Goal: Task Accomplishment & Management: Manage account settings

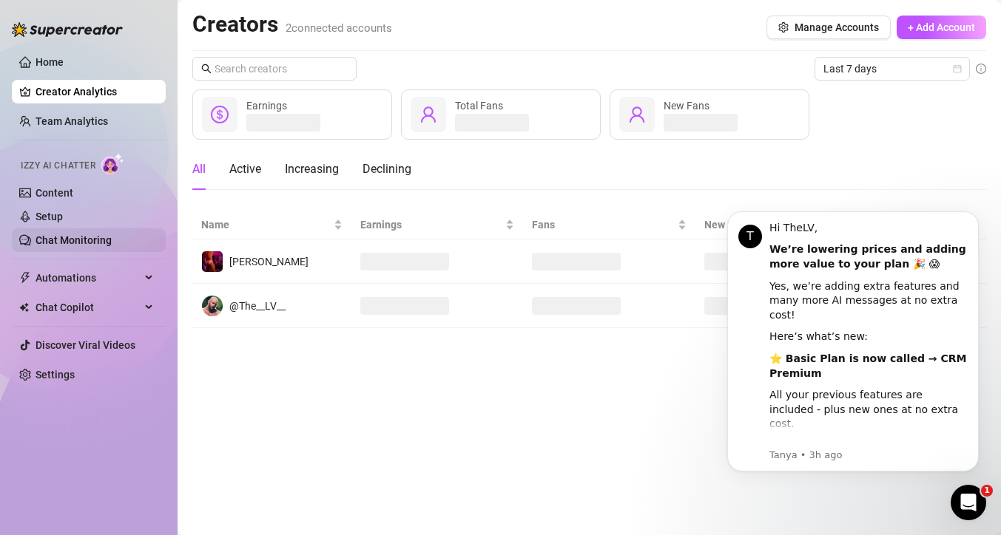
click at [69, 246] on link "Chat Monitoring" at bounding box center [74, 240] width 76 height 12
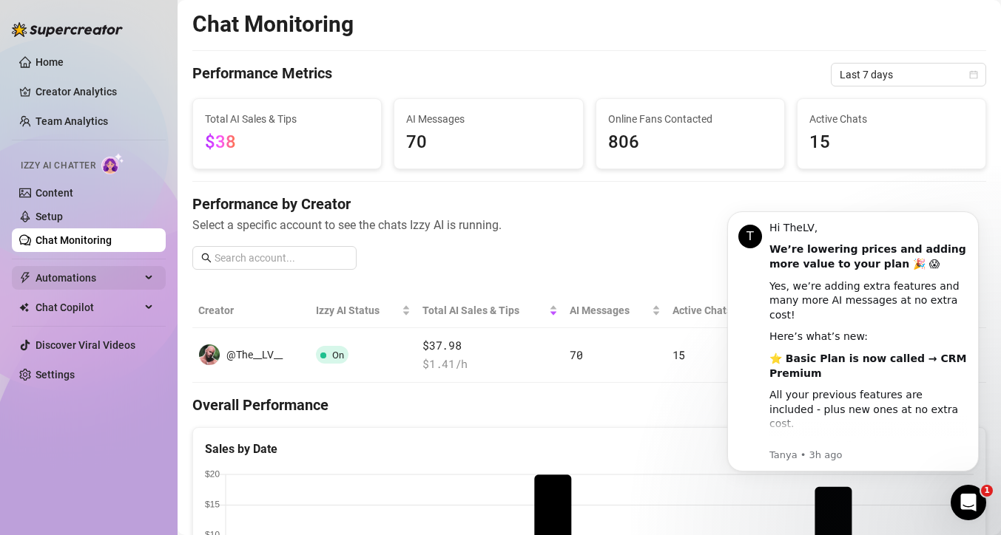
click at [88, 276] on span "Automations" at bounding box center [88, 278] width 105 height 24
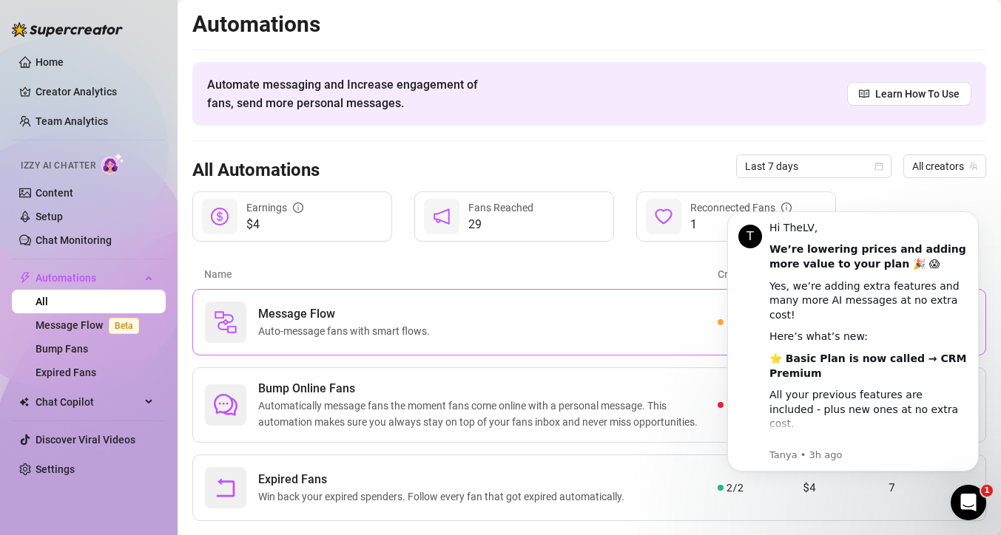
click at [303, 334] on span "Auto-message fans with smart flows." at bounding box center [347, 331] width 178 height 16
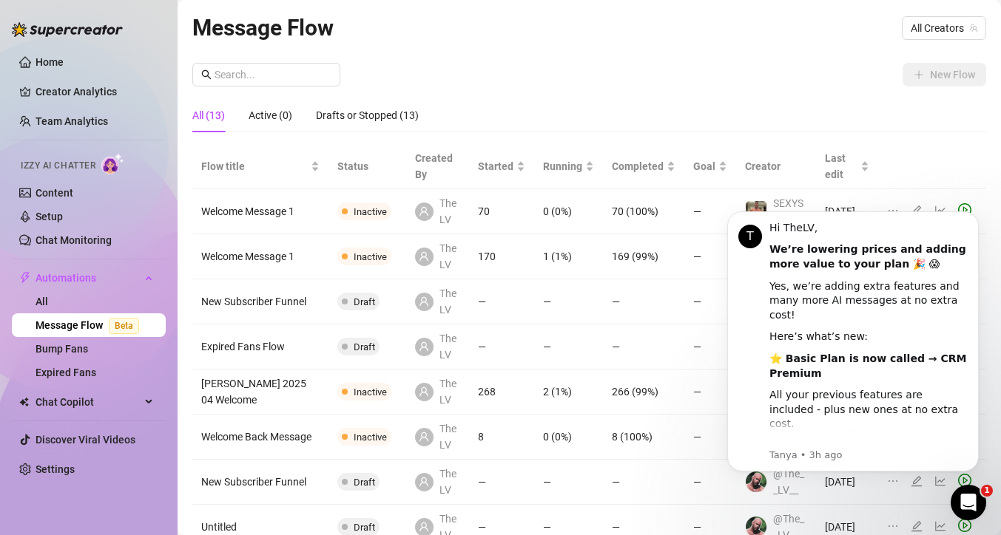
click at [933, 44] on div "Message Flow All Creators" at bounding box center [589, 27] width 794 height 35
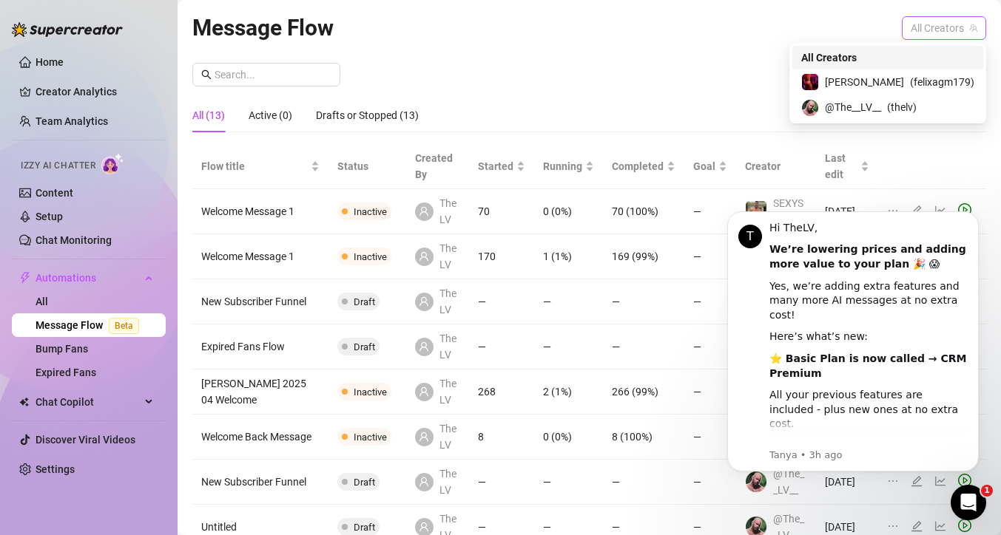
click at [933, 35] on span "All Creators" at bounding box center [943, 28] width 67 height 22
click at [881, 99] on span "@The__LV__" at bounding box center [853, 107] width 56 height 16
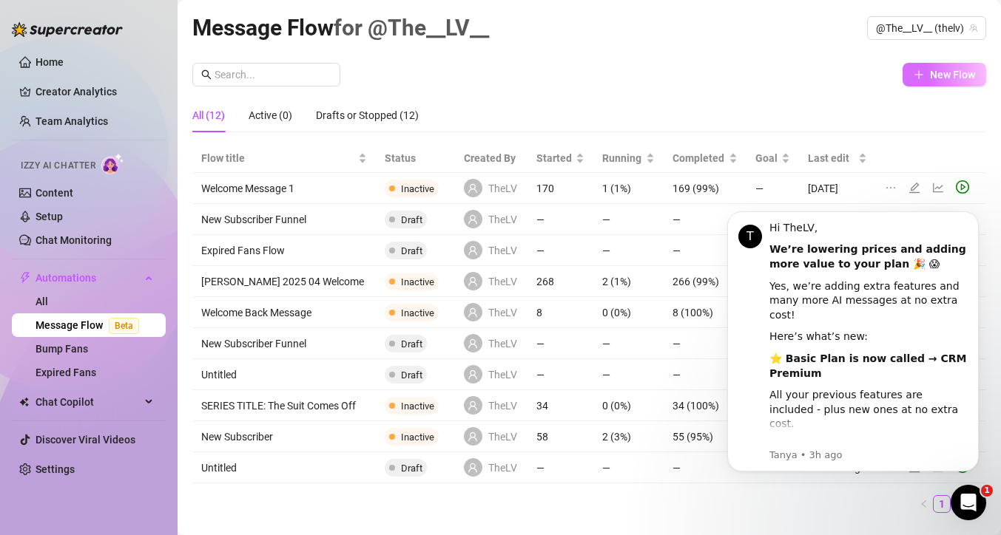
click at [952, 69] on span "New Flow" at bounding box center [952, 75] width 45 height 12
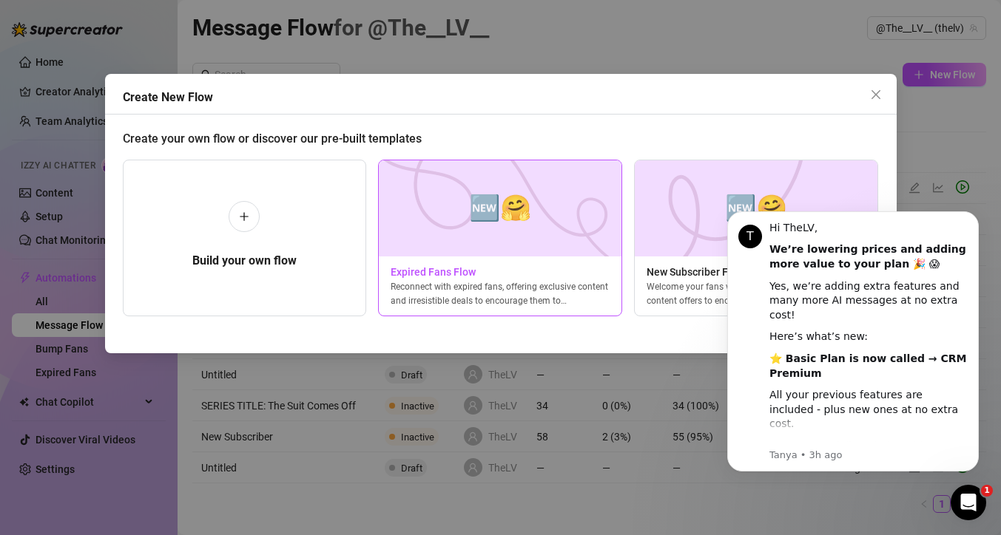
scroll to position [0, 6]
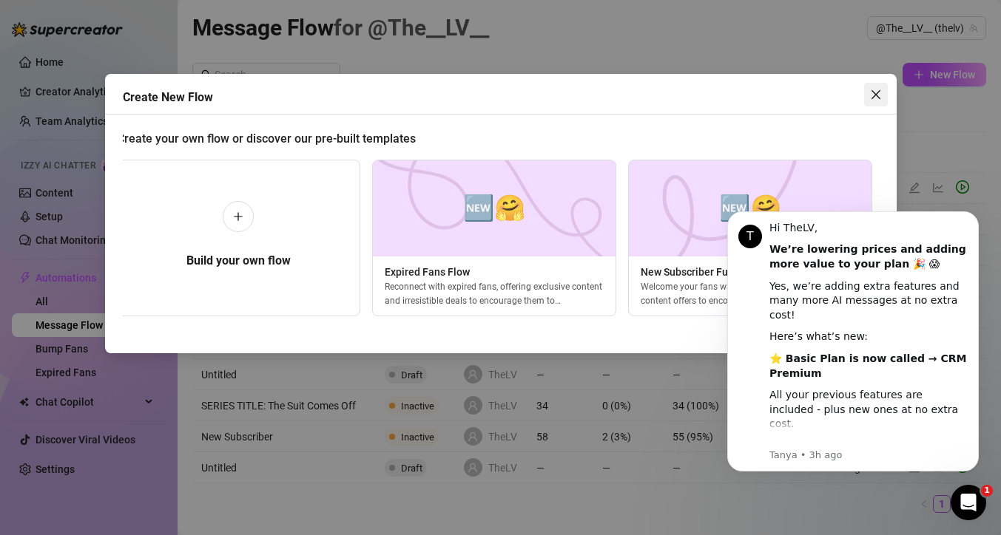
click at [874, 99] on icon "close" at bounding box center [876, 95] width 12 height 12
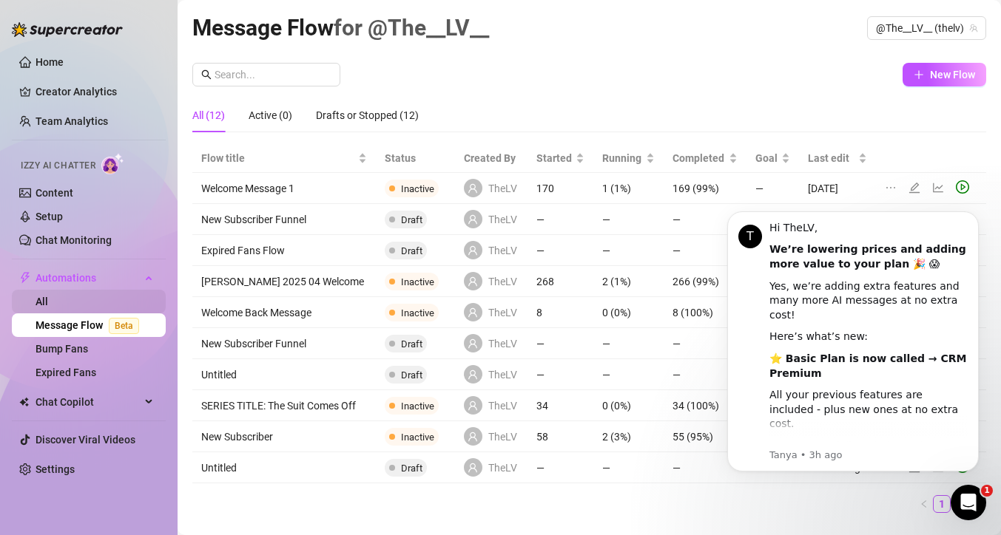
click at [48, 300] on link "All" at bounding box center [42, 302] width 13 height 12
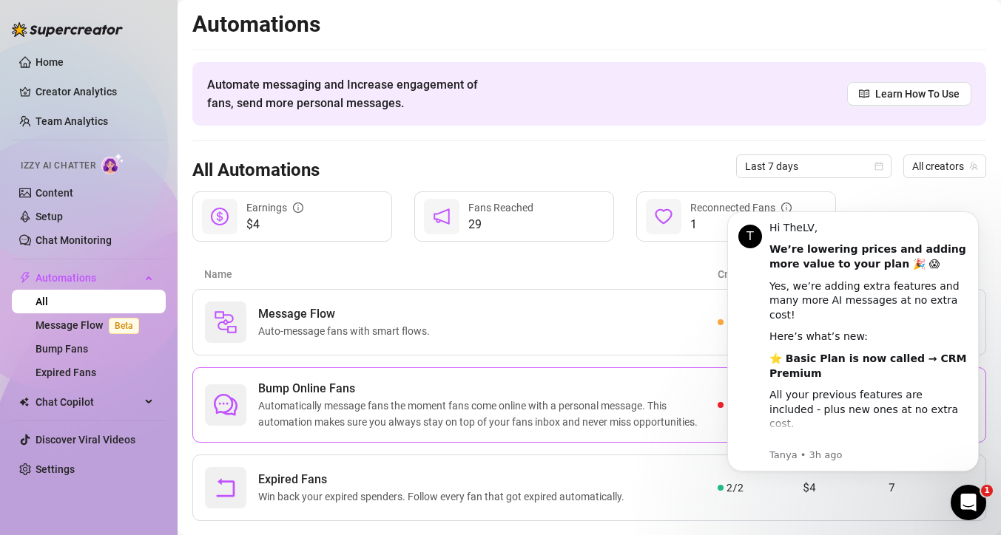
scroll to position [30, 0]
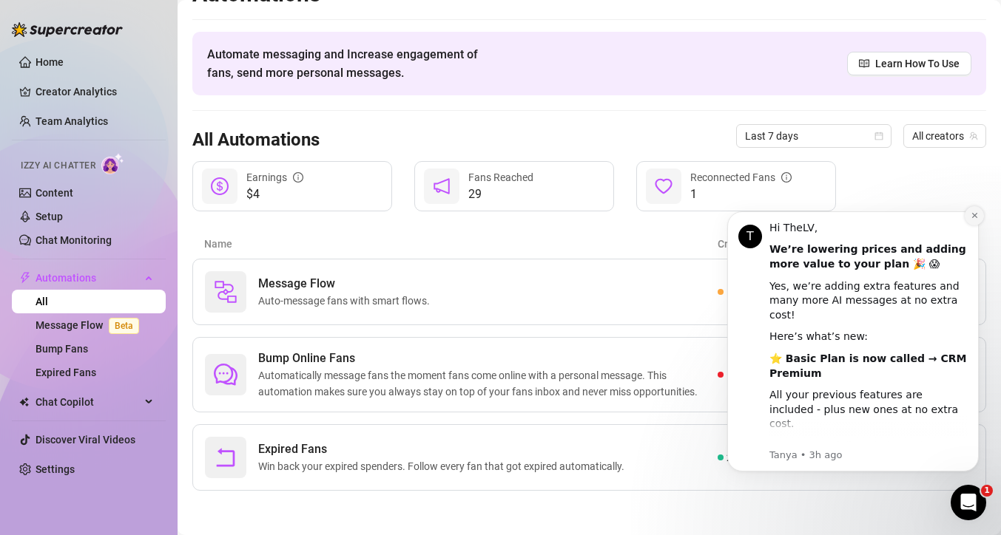
click at [967, 215] on button "Dismiss notification" at bounding box center [973, 215] width 19 height 19
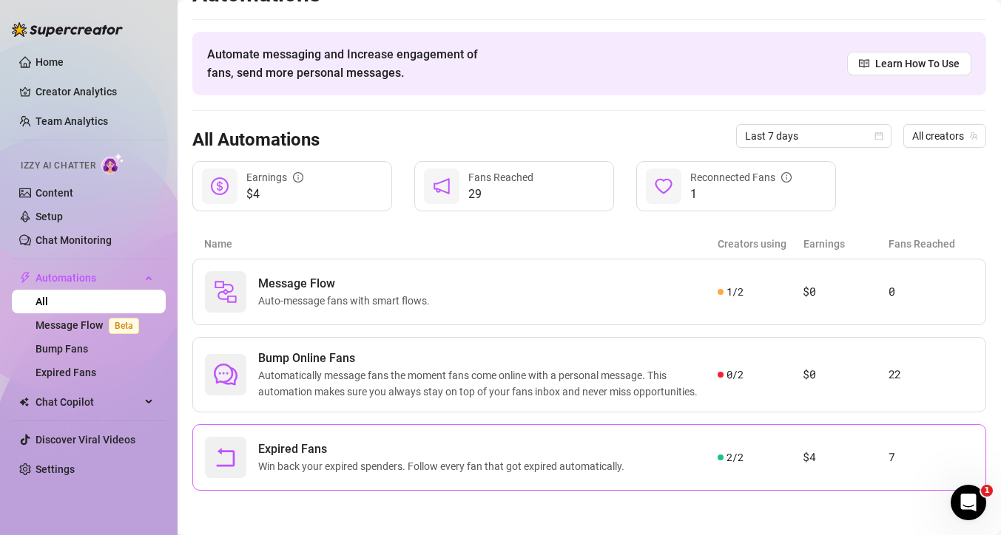
click at [859, 438] on div "Expired Fans Win back your expired spenders. Follow every fan that got expired …" at bounding box center [589, 458] width 794 height 67
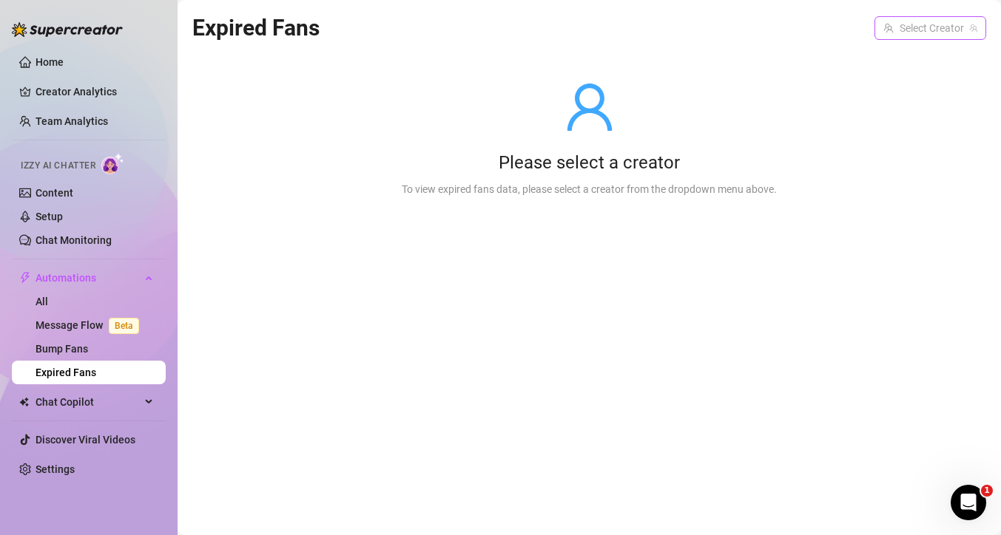
click at [931, 32] on input "search" at bounding box center [923, 28] width 81 height 22
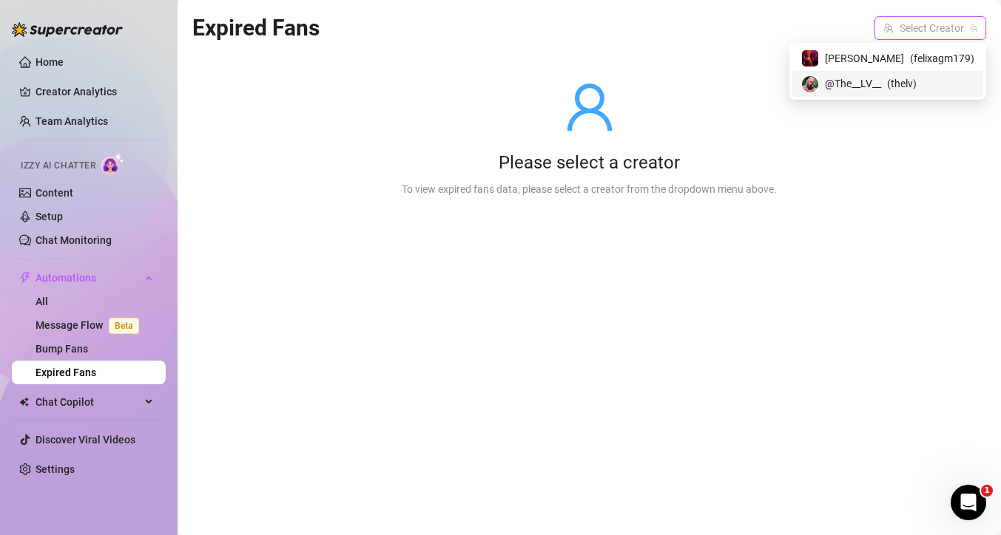
click at [902, 72] on div "@The__LV__ ( thelv )" at bounding box center [887, 83] width 191 height 25
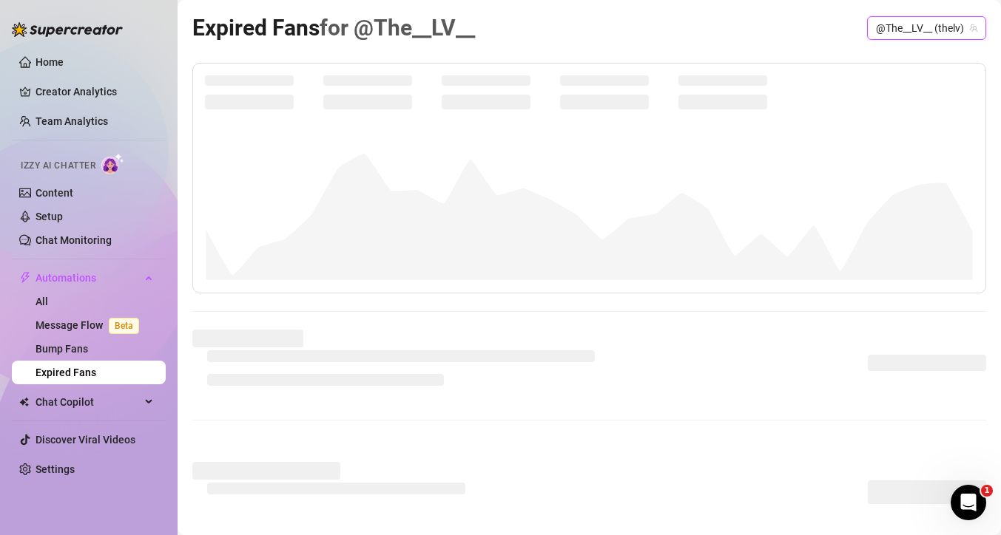
click at [917, 29] on span "@The__LV__ (thelv)" at bounding box center [926, 28] width 101 height 22
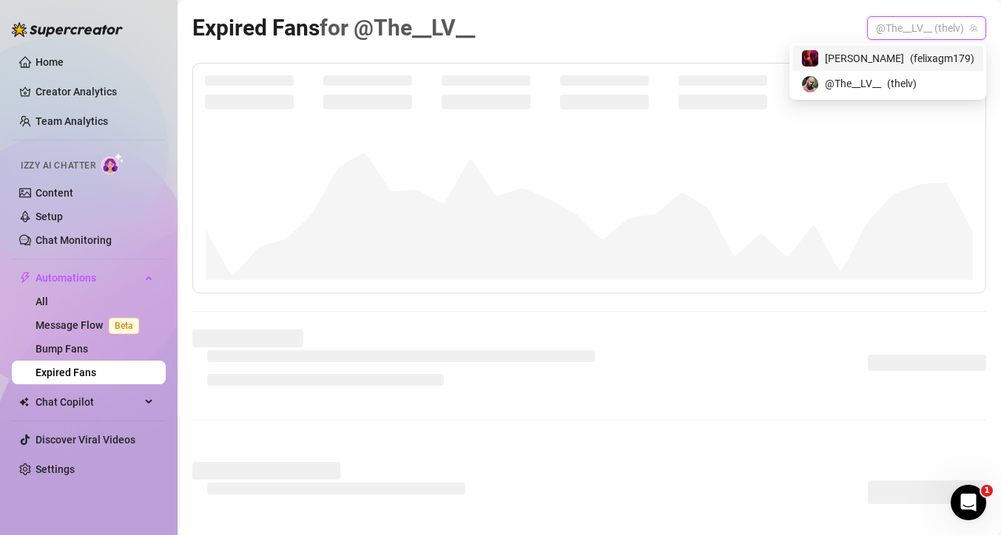
click at [896, 57] on span "[PERSON_NAME]" at bounding box center [864, 58] width 79 height 16
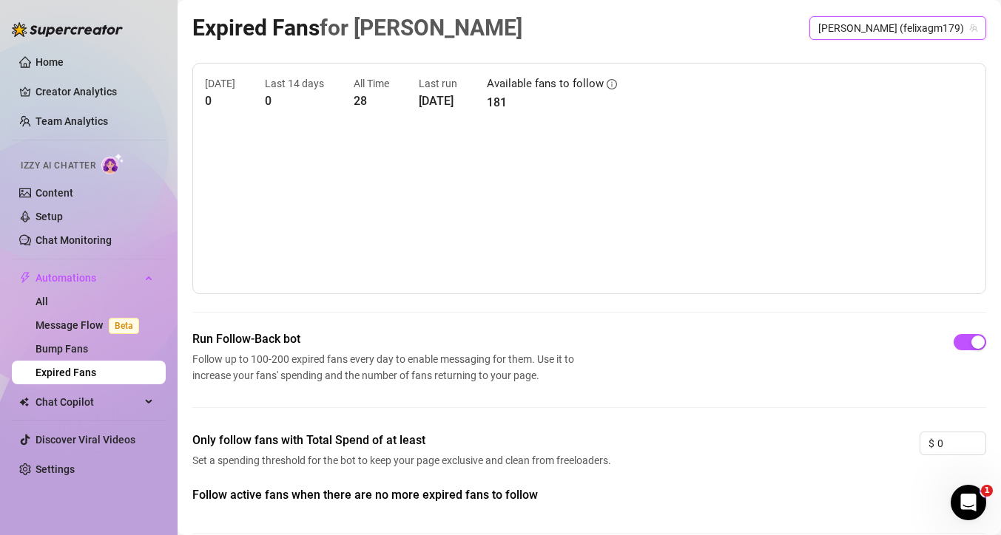
scroll to position [67, 0]
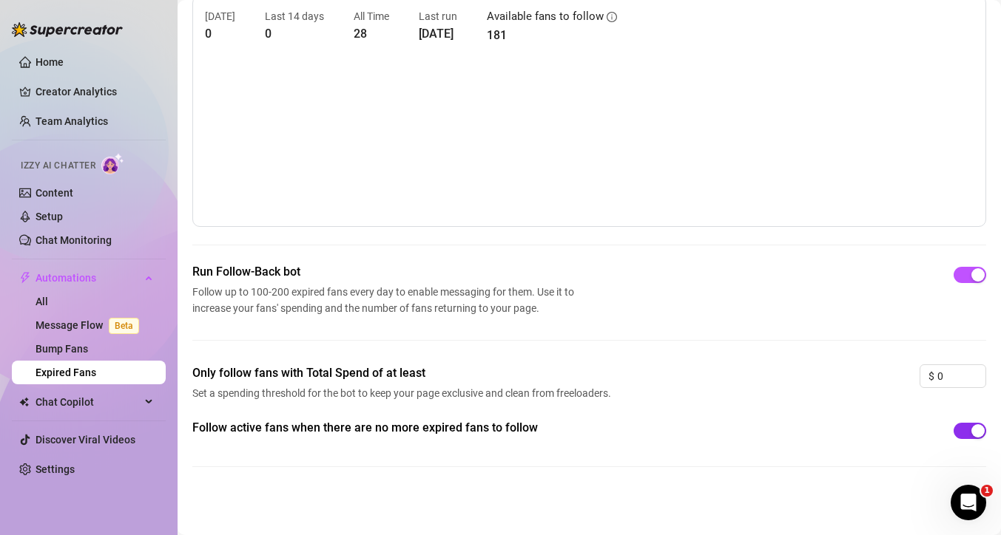
click at [977, 436] on div "button" at bounding box center [977, 431] width 13 height 13
click at [977, 436] on span "button" at bounding box center [969, 431] width 33 height 16
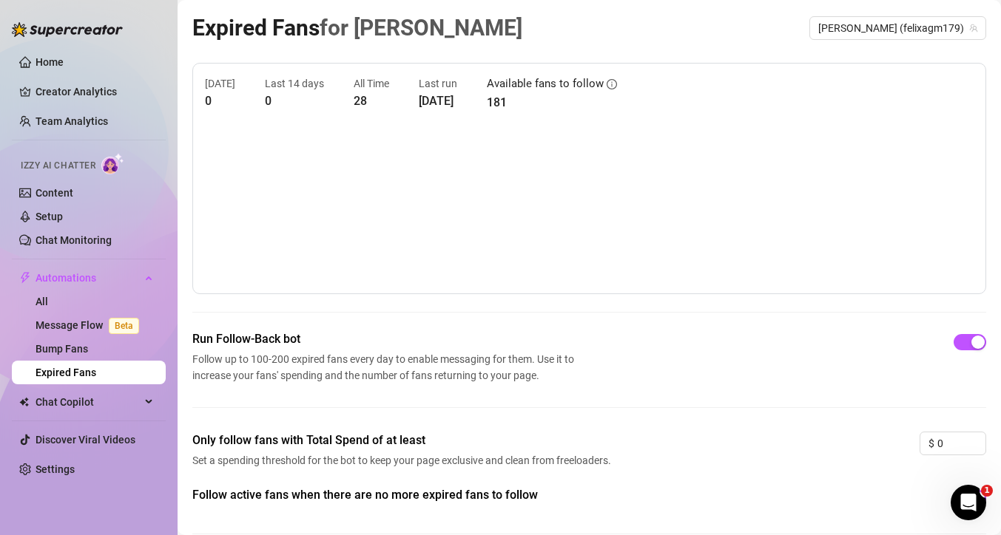
click at [578, 90] on article "Available fans to follow" at bounding box center [545, 84] width 117 height 18
